Goal: Information Seeking & Learning: Learn about a topic

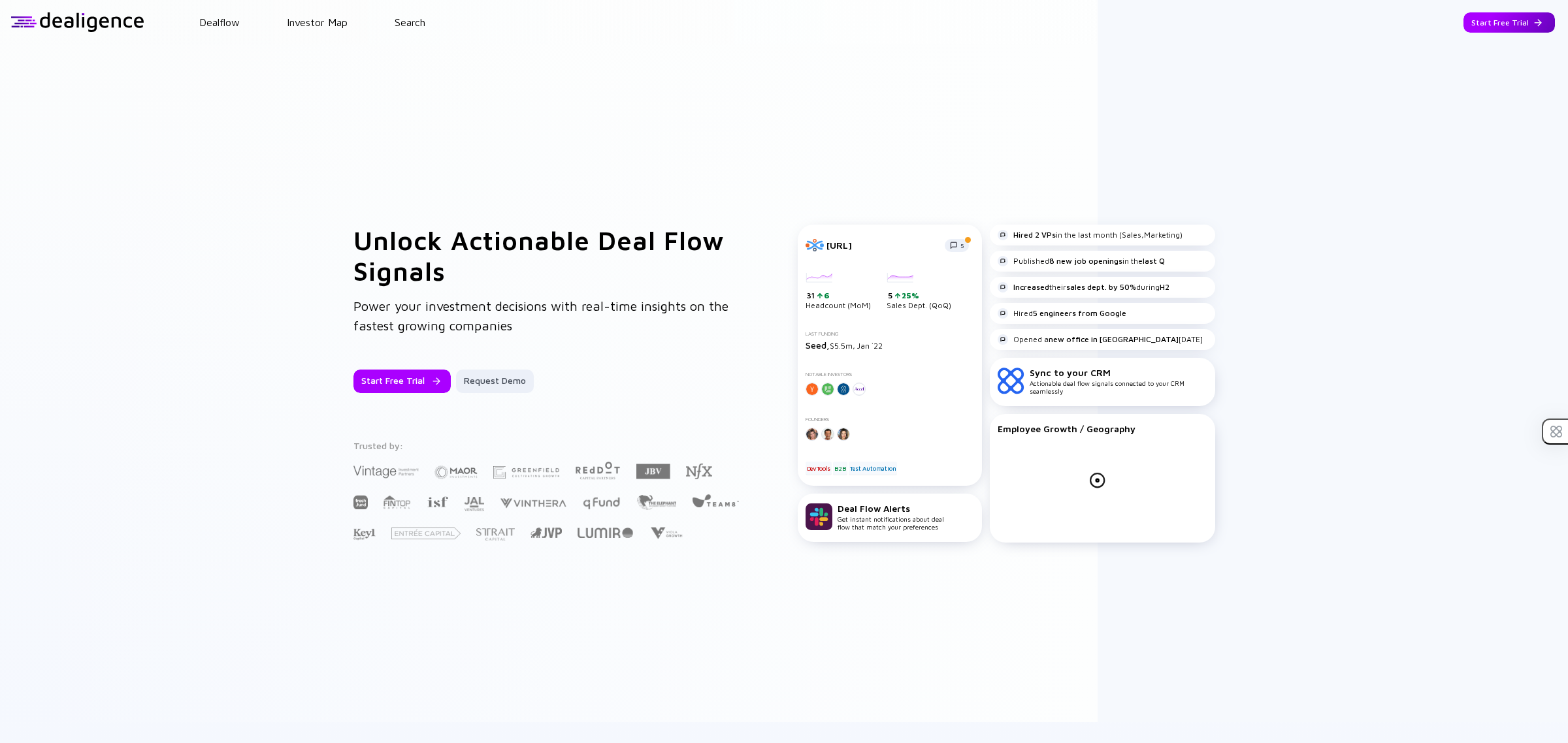
click at [1534, 19] on div at bounding box center [1537, 22] width 8 height 8
click at [1497, 26] on div "Go to App" at bounding box center [1518, 23] width 72 height 20
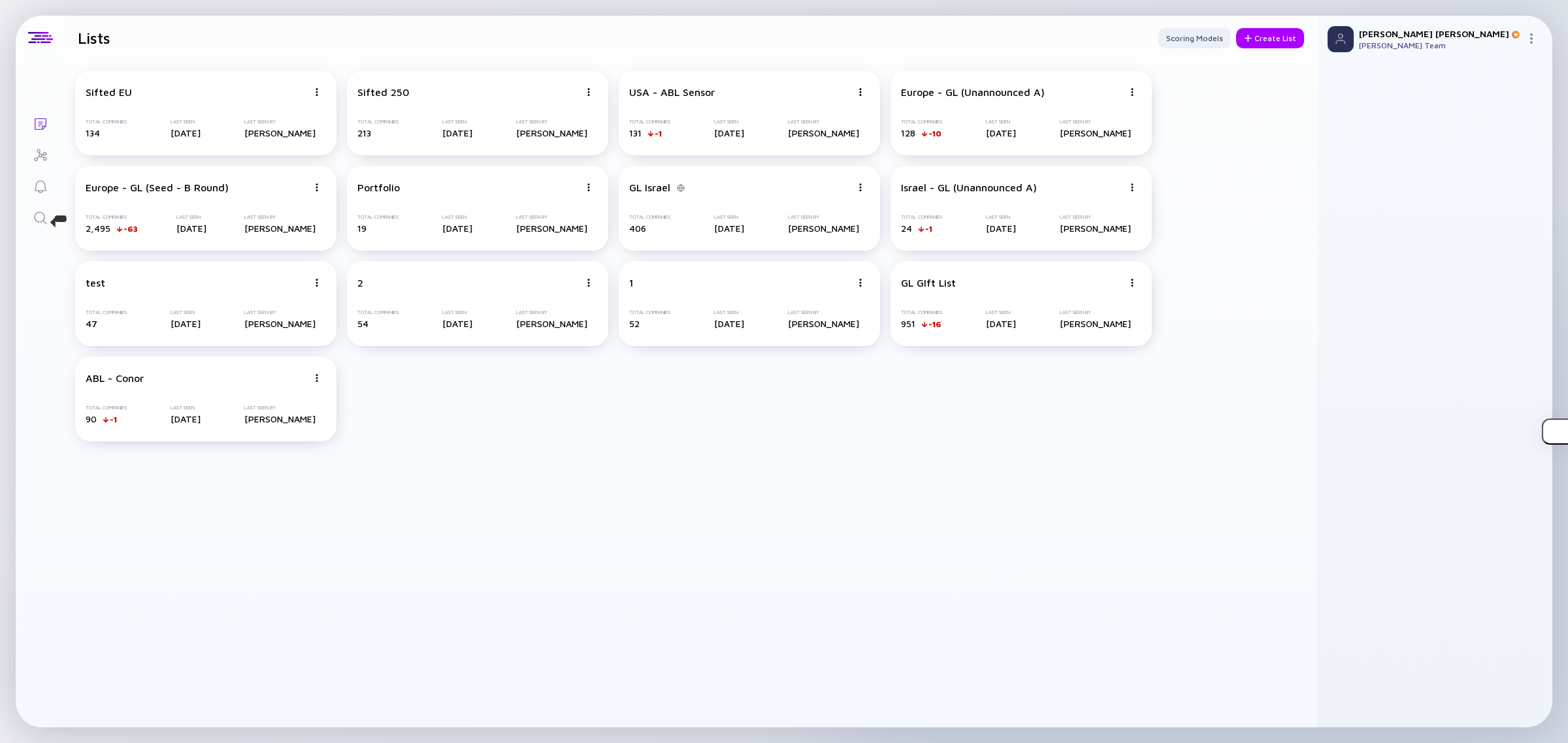
click at [33, 216] on icon "Search" at bounding box center [41, 218] width 15 height 15
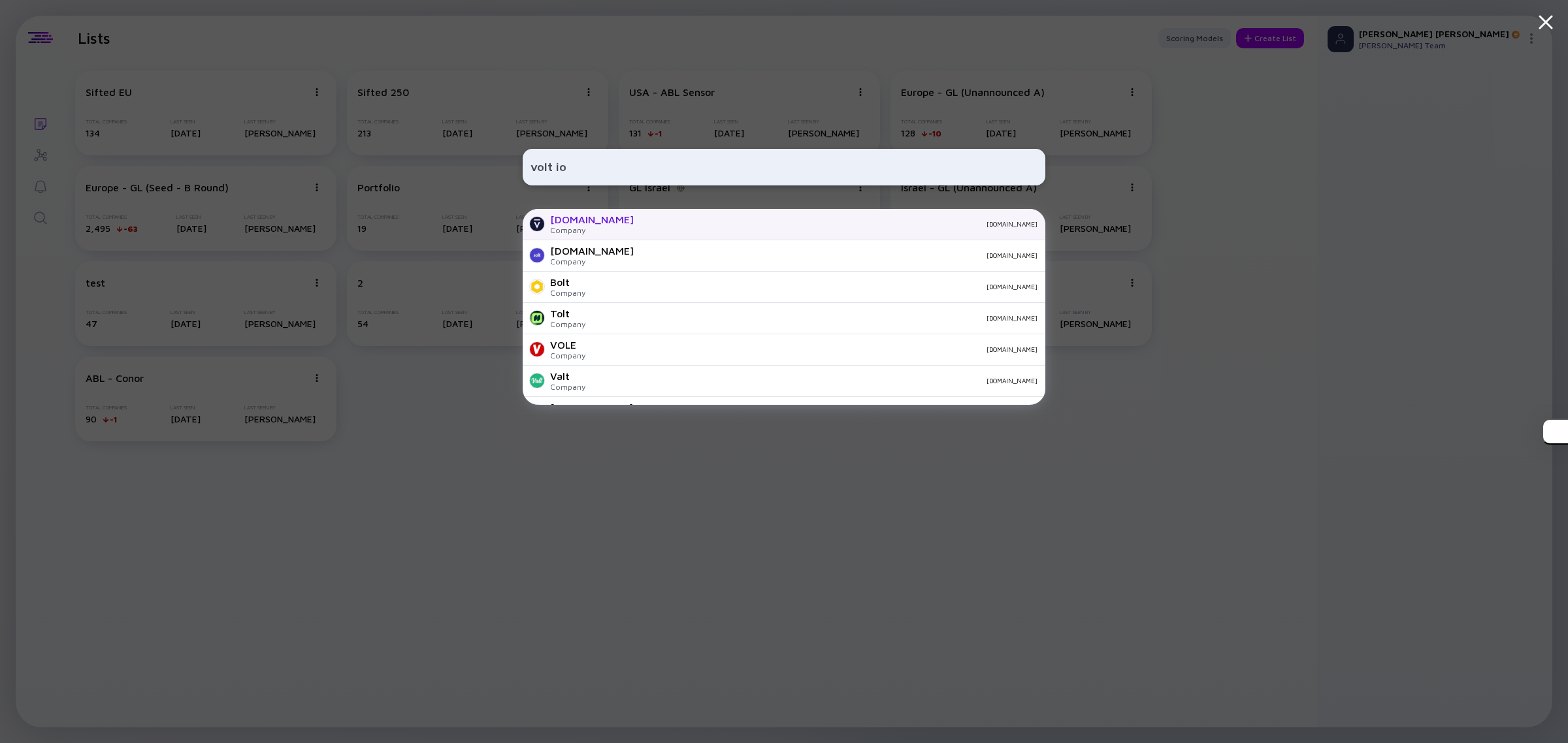
type input "volt io"
click at [574, 230] on div "Company" at bounding box center [592, 230] width 84 height 10
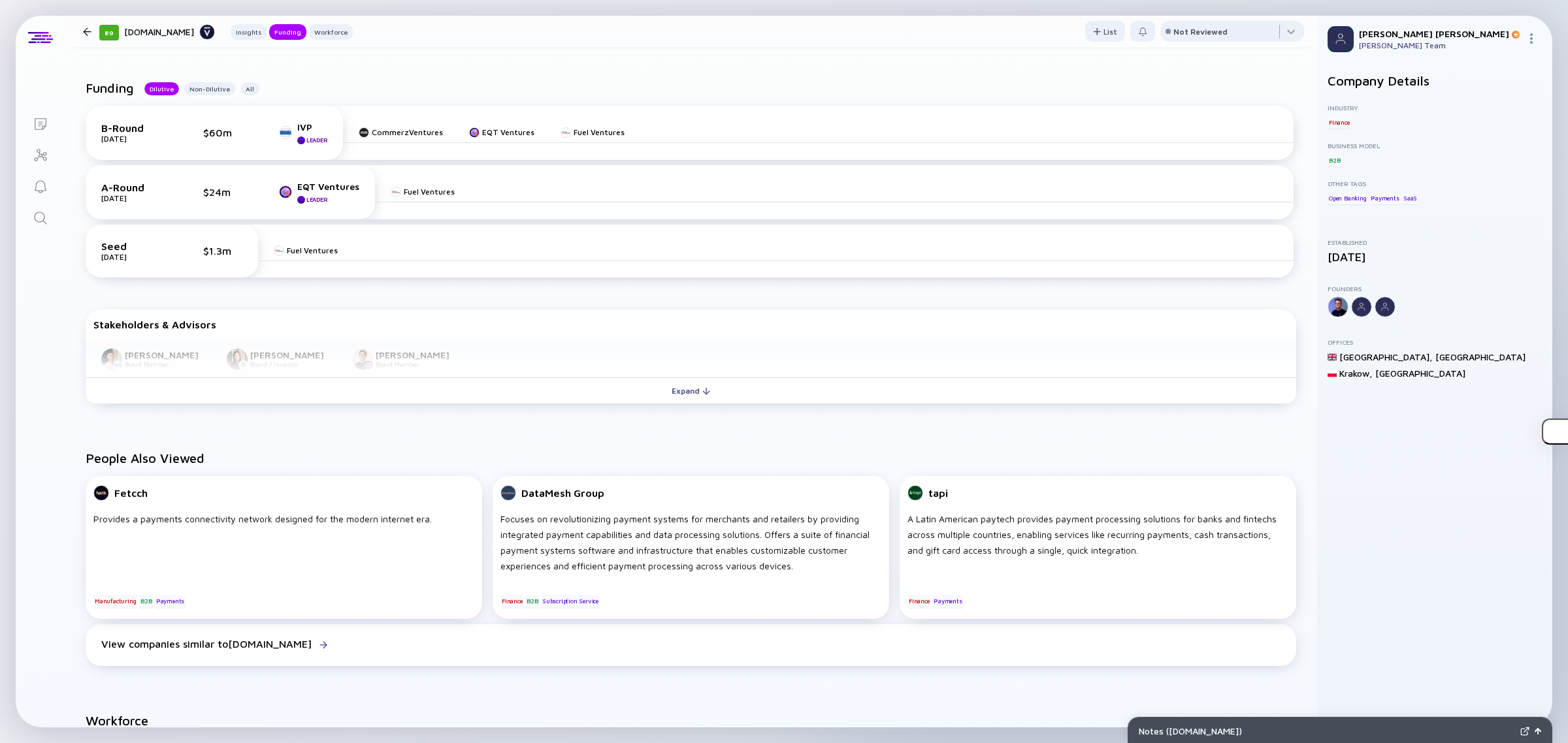
scroll to position [796, 0]
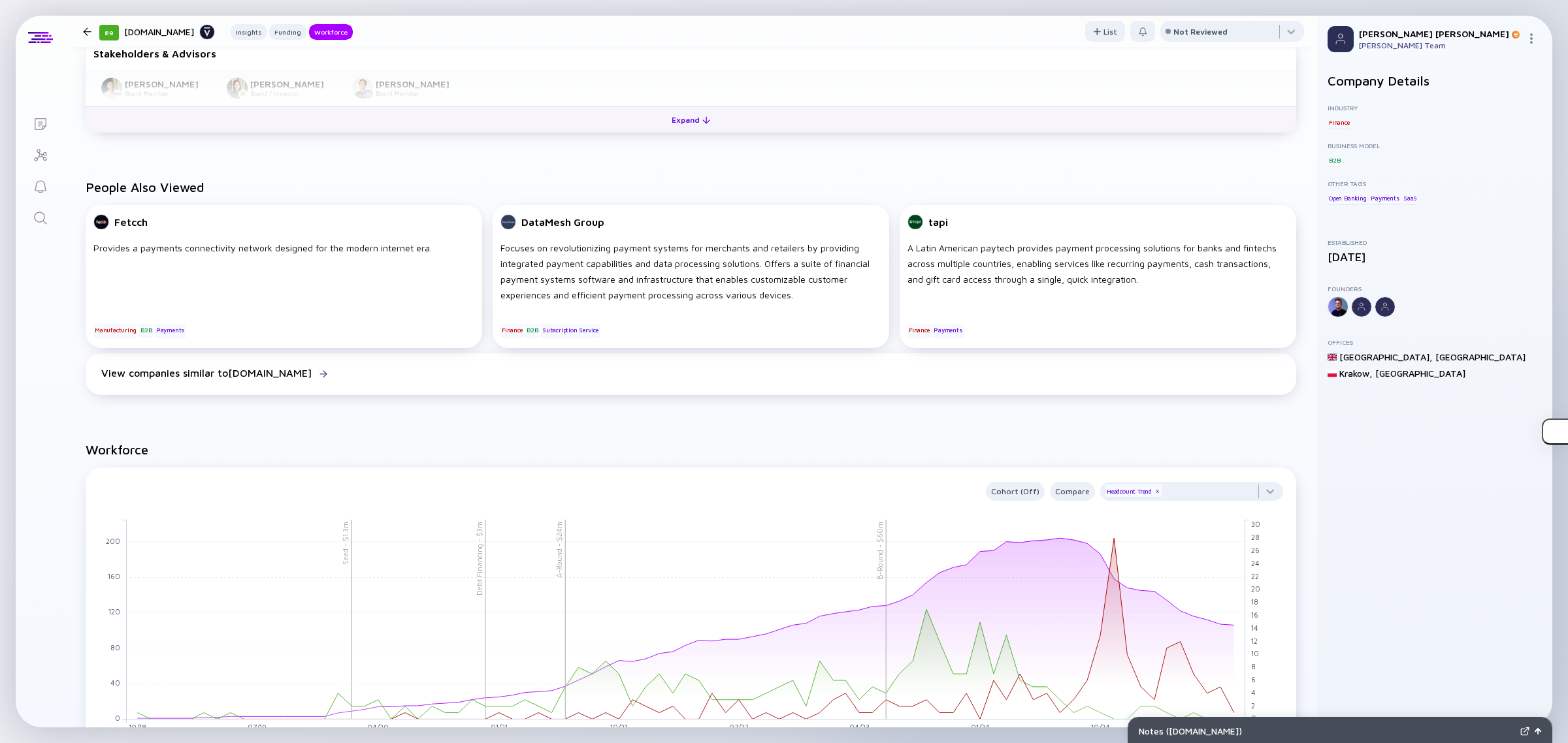
click at [396, 112] on button "Expand" at bounding box center [691, 119] width 1210 height 26
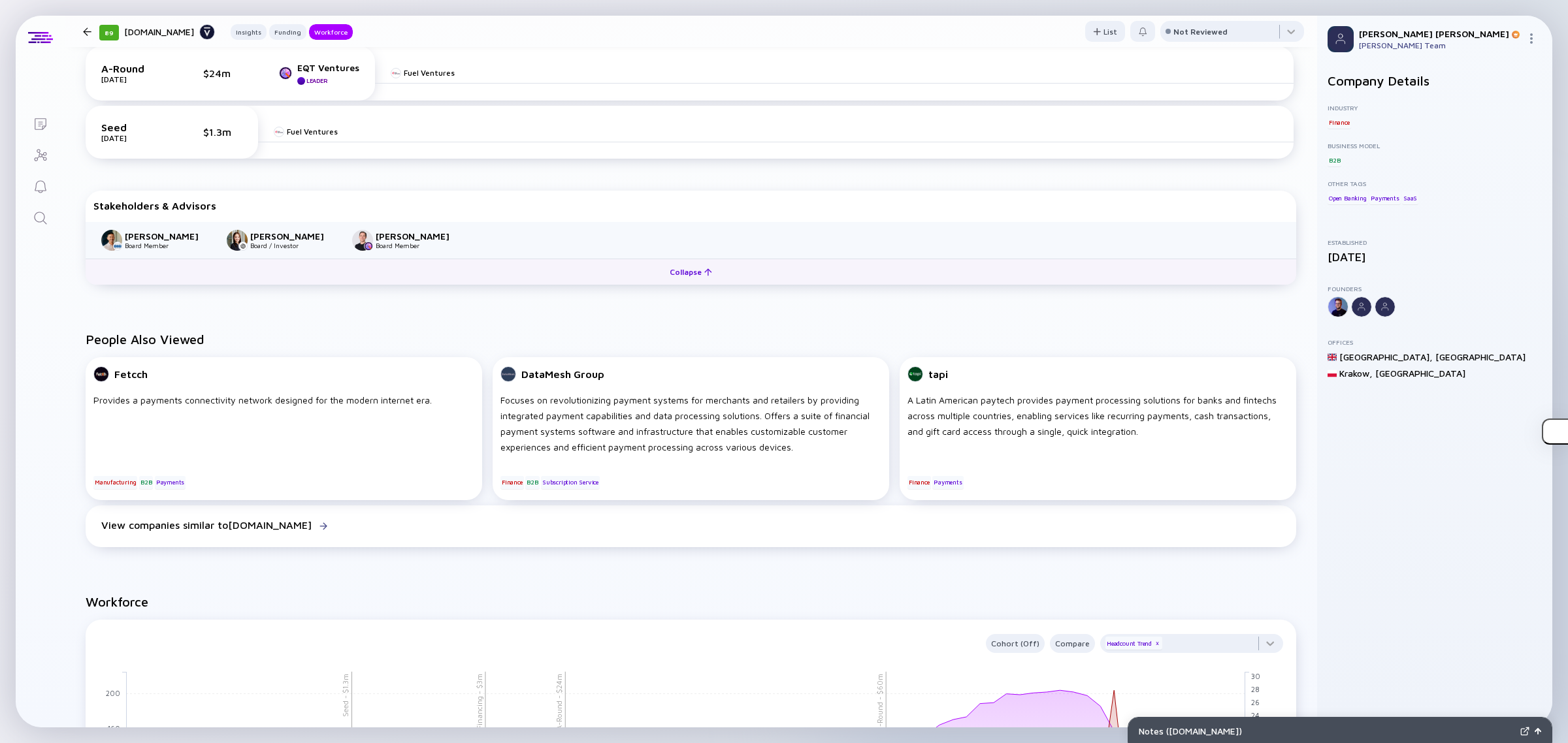
scroll to position [632, 0]
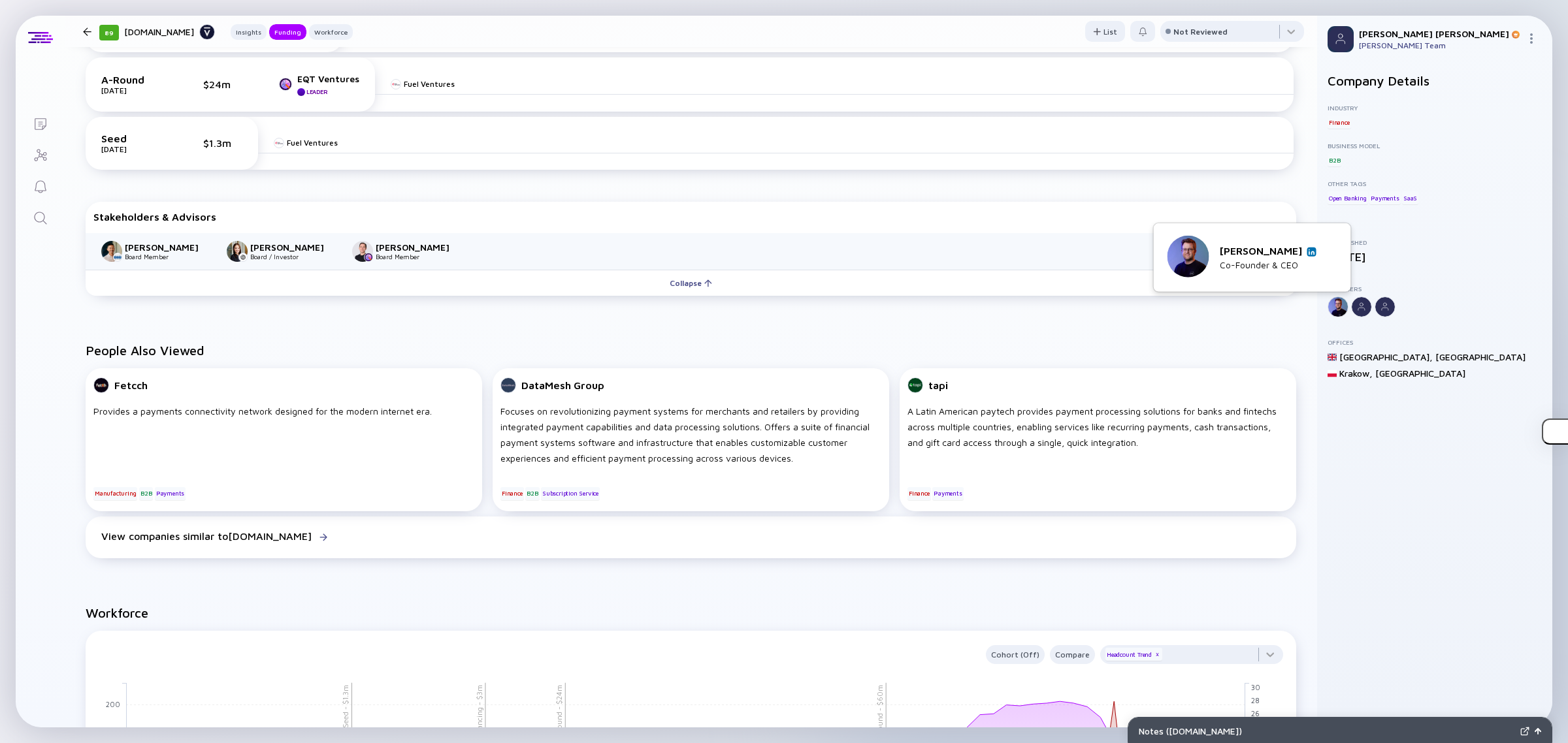
click at [1310, 252] on img at bounding box center [1312, 252] width 7 height 7
click at [50, 212] on link "Search" at bounding box center [40, 216] width 49 height 31
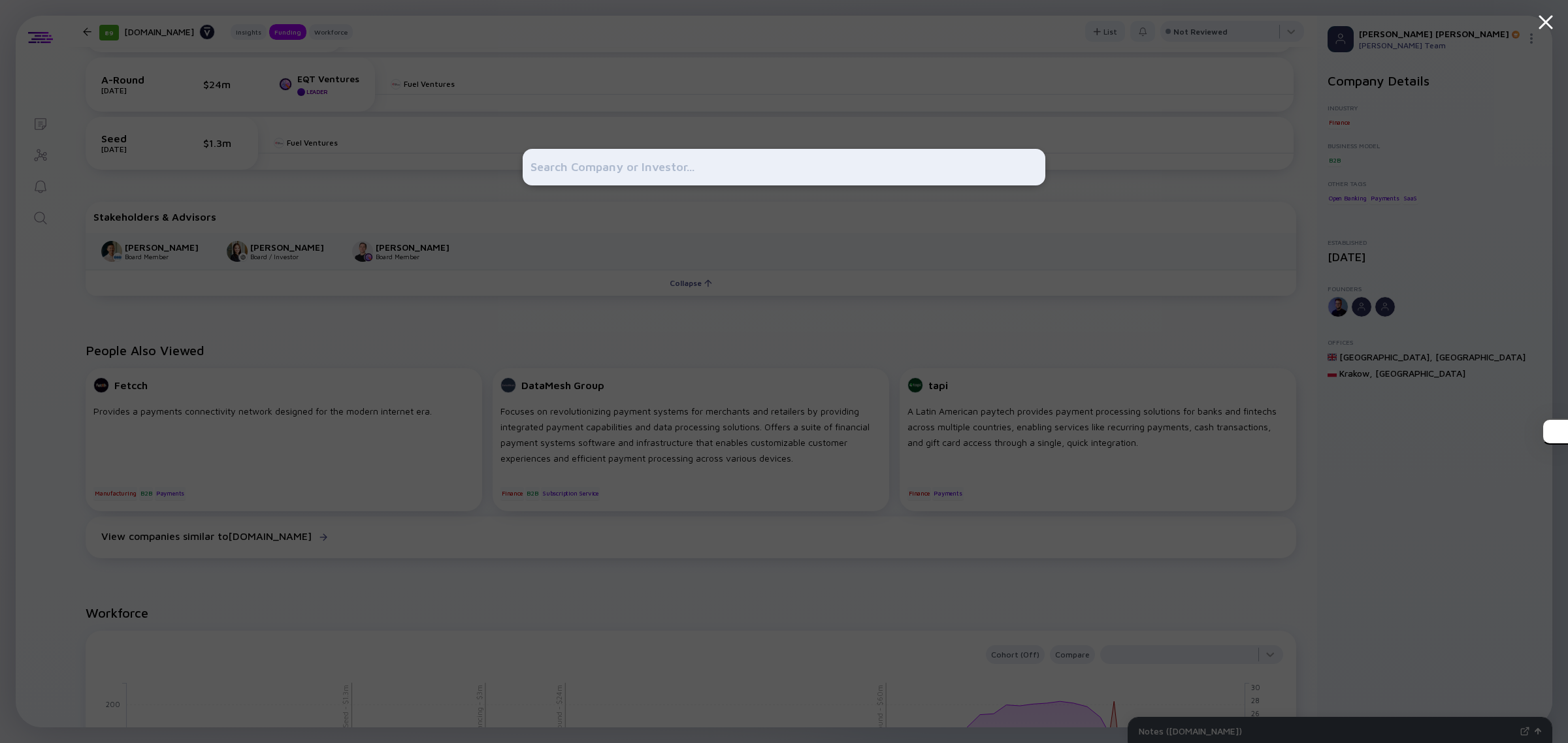
type input "[PERSON_NAME]"
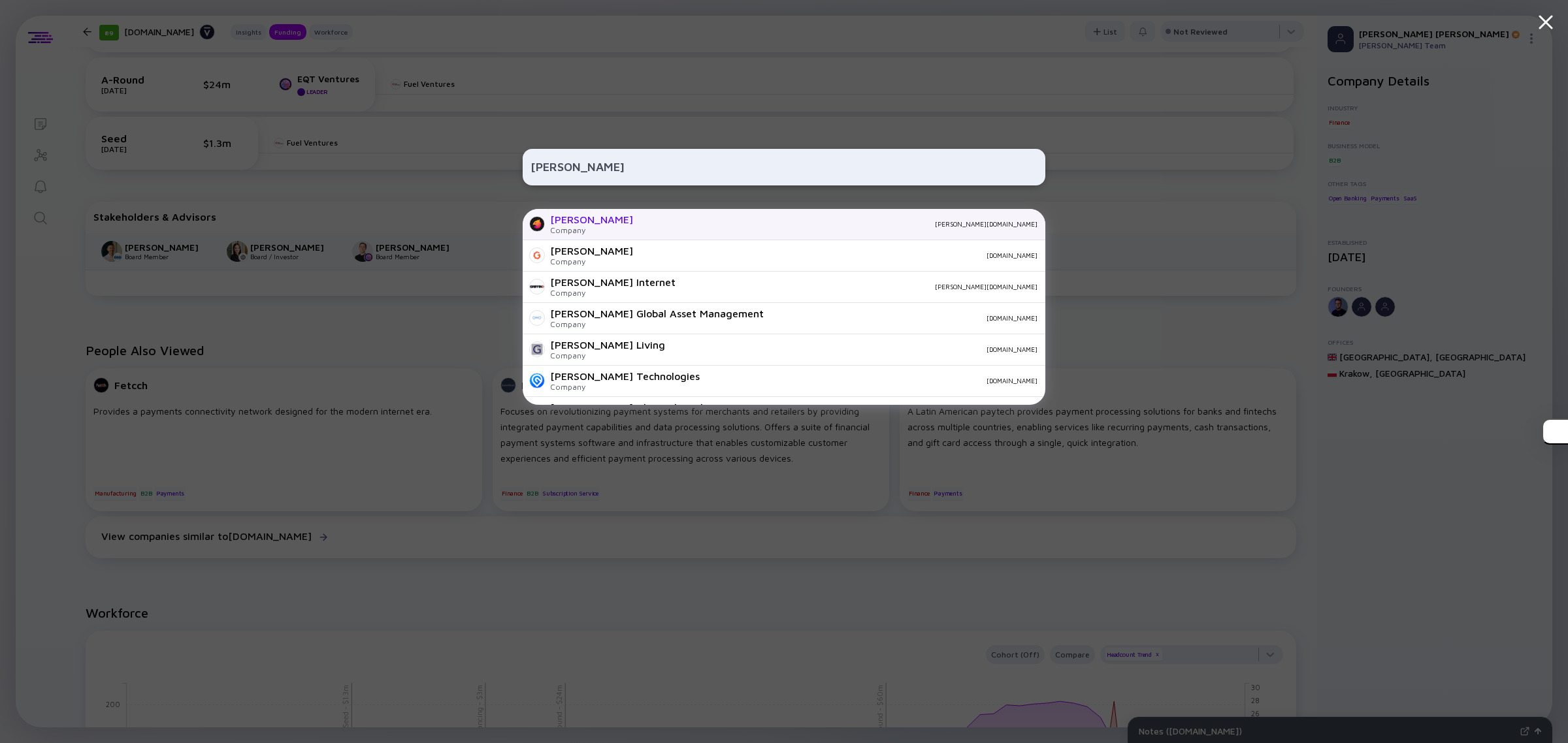
click at [643, 226] on div "[PERSON_NAME][DOMAIN_NAME]" at bounding box center [840, 224] width 394 height 8
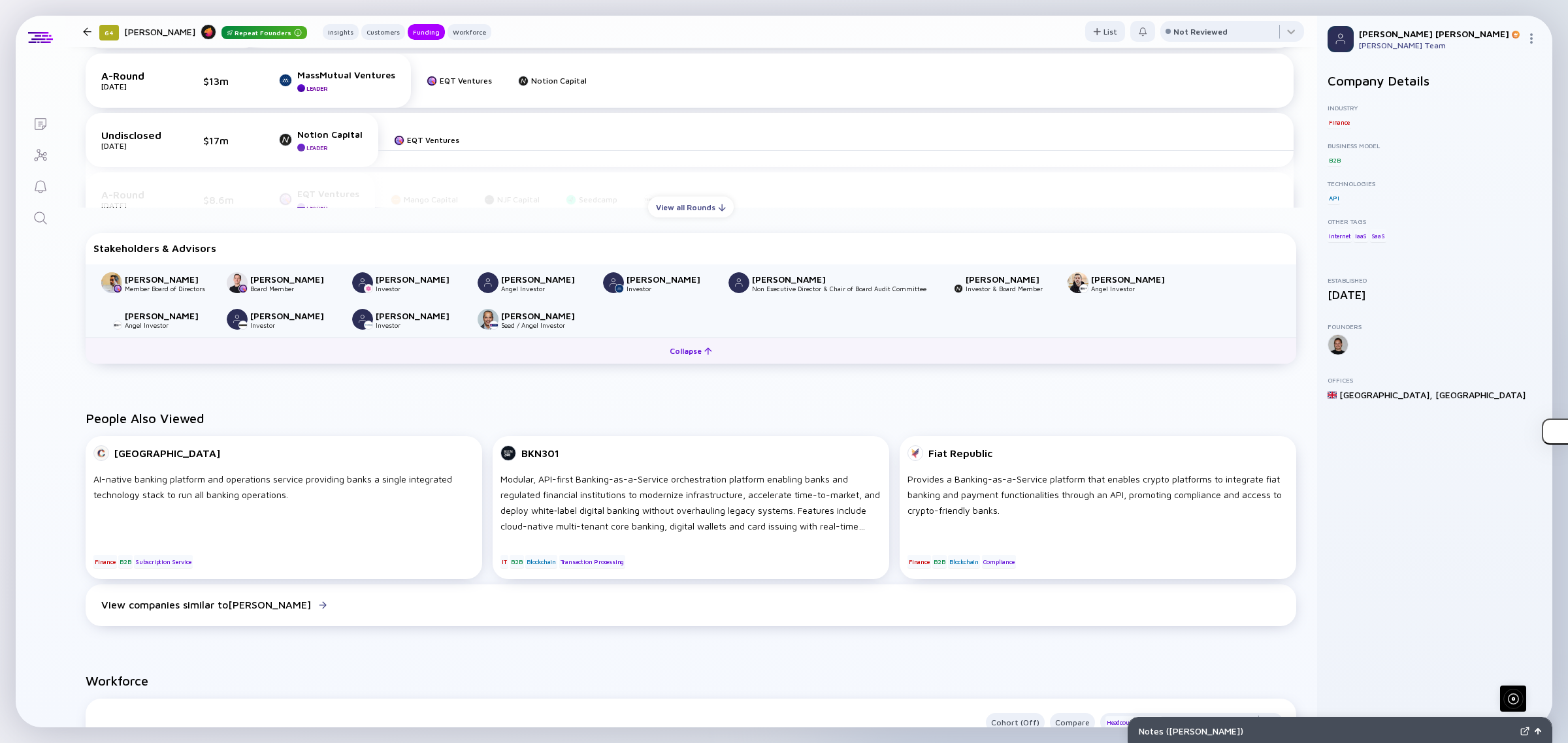
scroll to position [1388, 0]
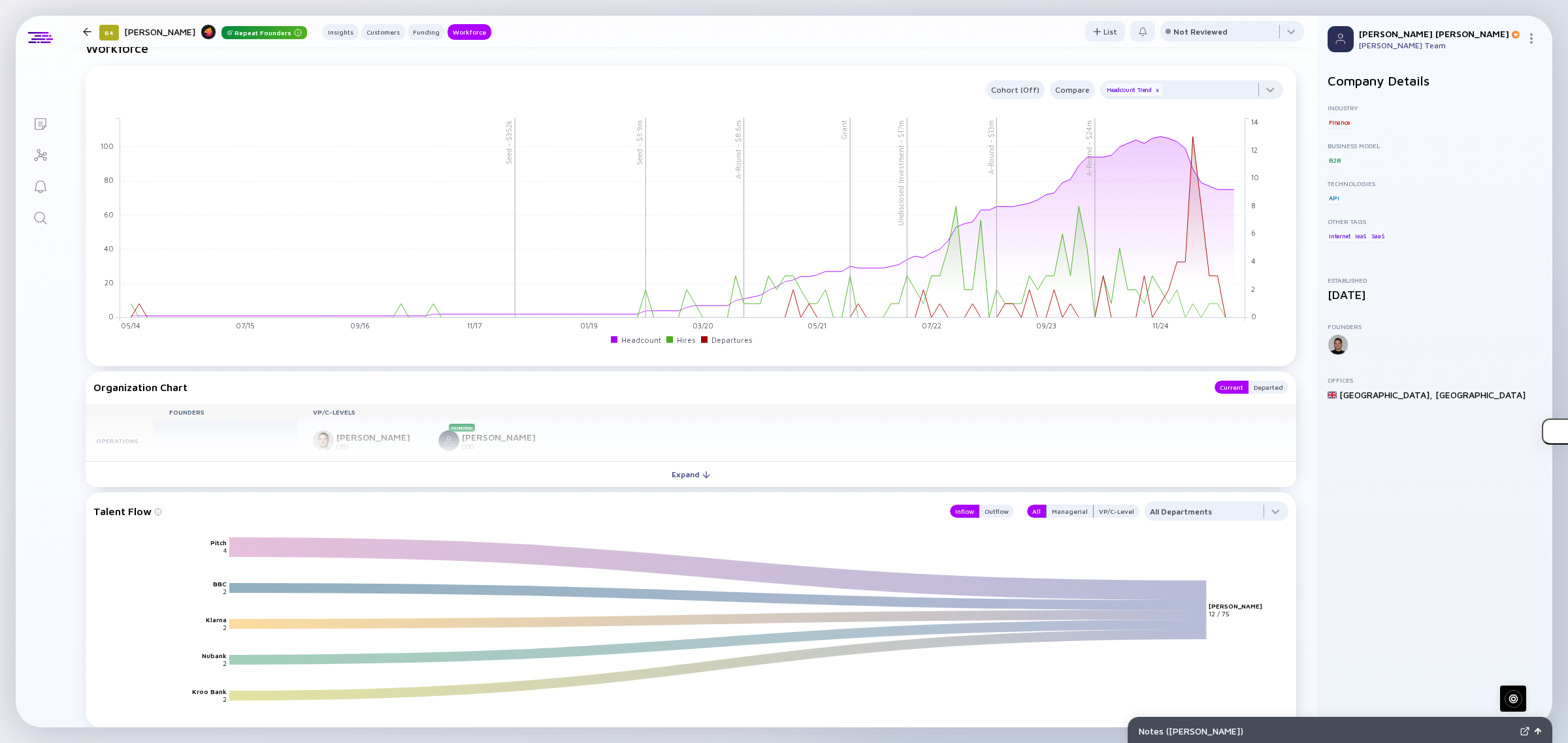
click at [749, 481] on button "Expand" at bounding box center [691, 474] width 1210 height 26
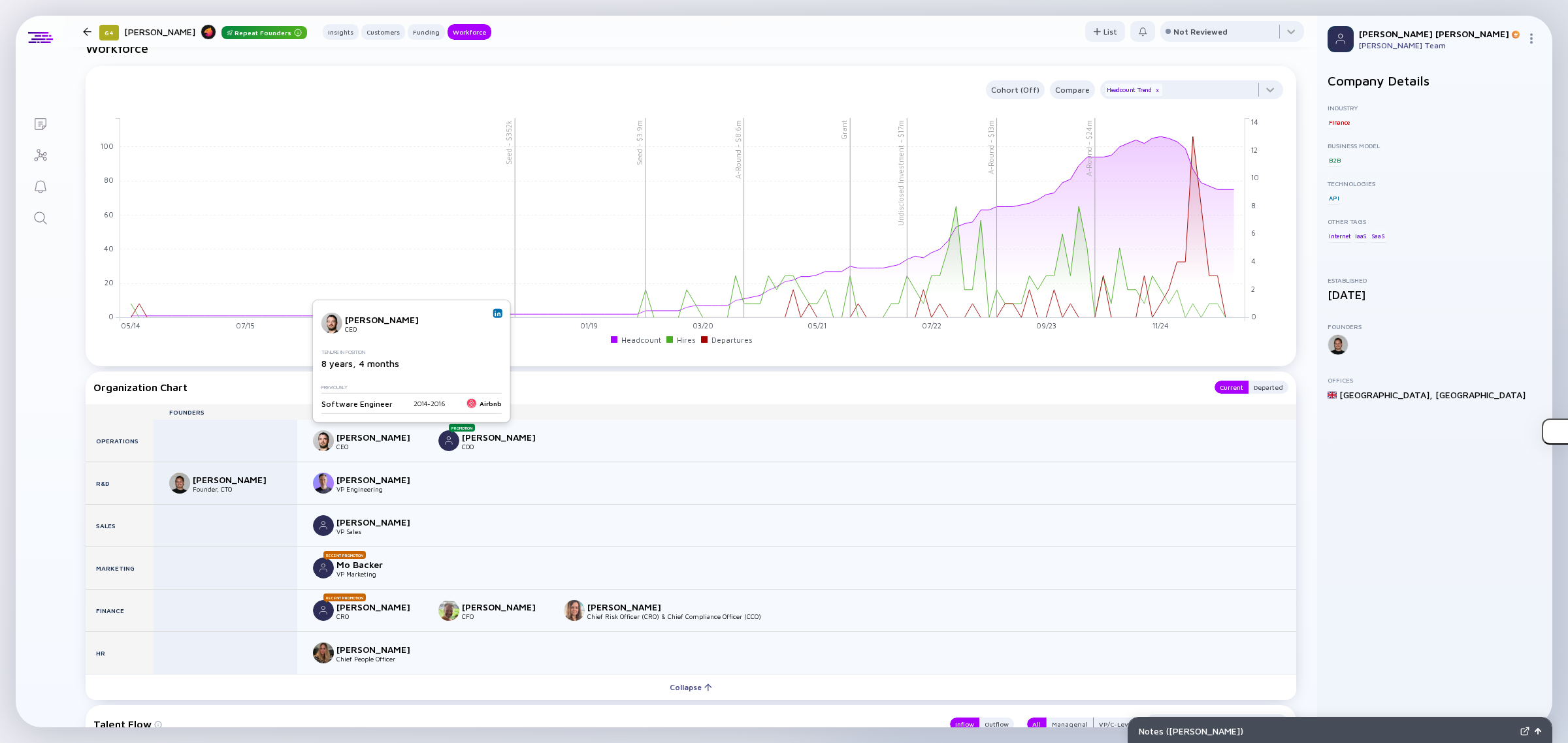
click at [494, 315] on img at bounding box center [498, 313] width 7 height 7
